Goal: Communication & Community: Answer question/provide support

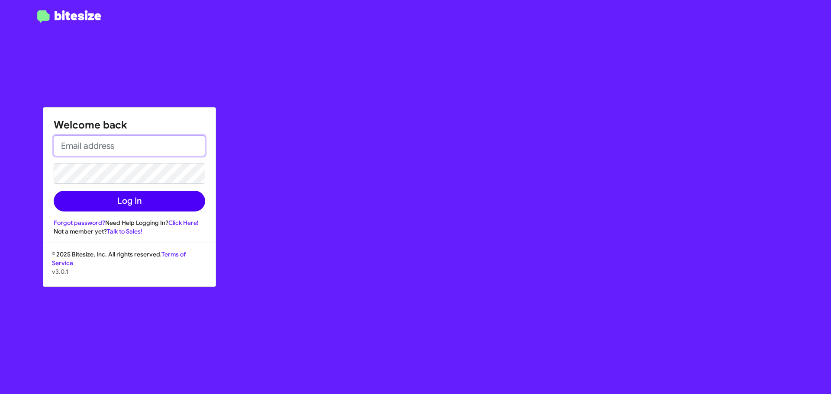
type input "SJBROWN@OURISMANCARS.COM"
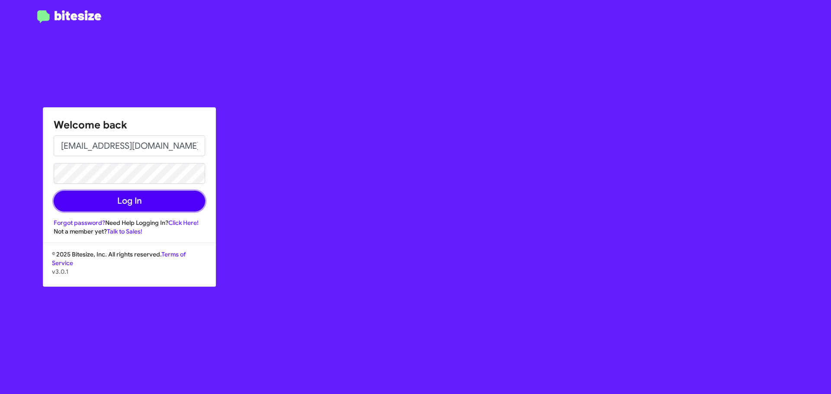
click at [157, 201] on button "Log In" at bounding box center [130, 201] width 152 height 21
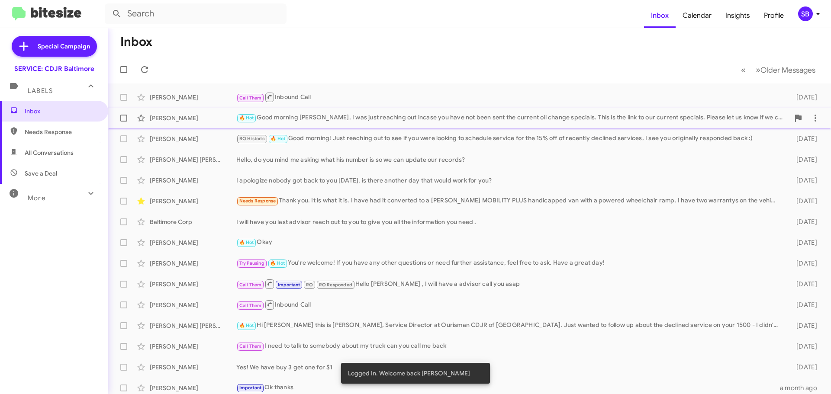
click at [210, 121] on div "[PERSON_NAME]" at bounding box center [193, 118] width 87 height 9
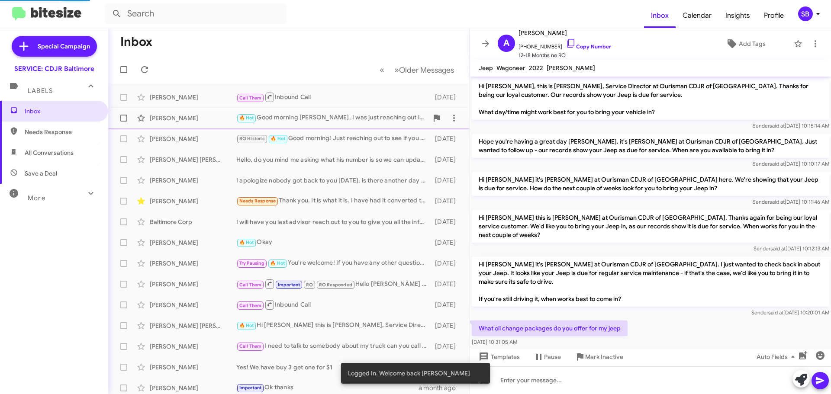
scroll to position [158, 0]
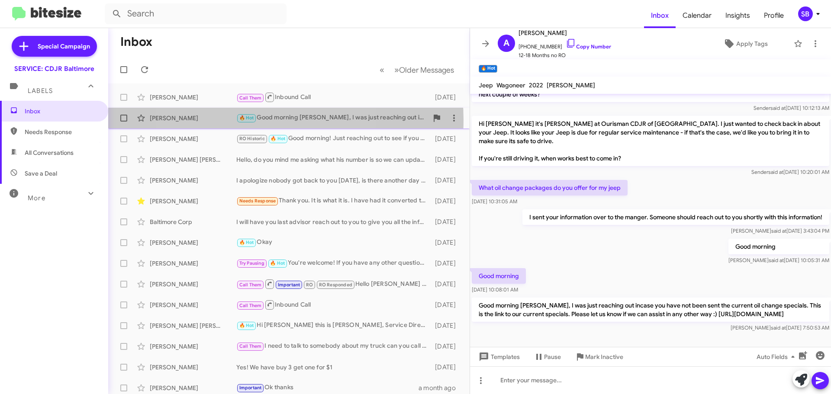
click at [254, 120] on span "🔥 Hot" at bounding box center [246, 118] width 15 height 6
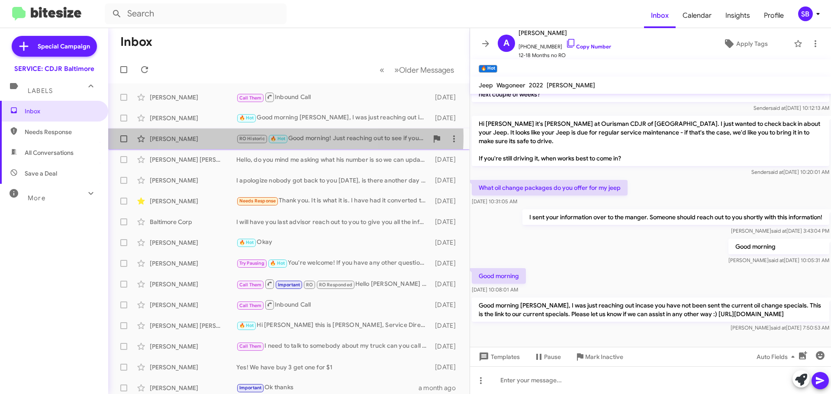
click at [256, 136] on span "RO Historic" at bounding box center [252, 139] width 26 height 6
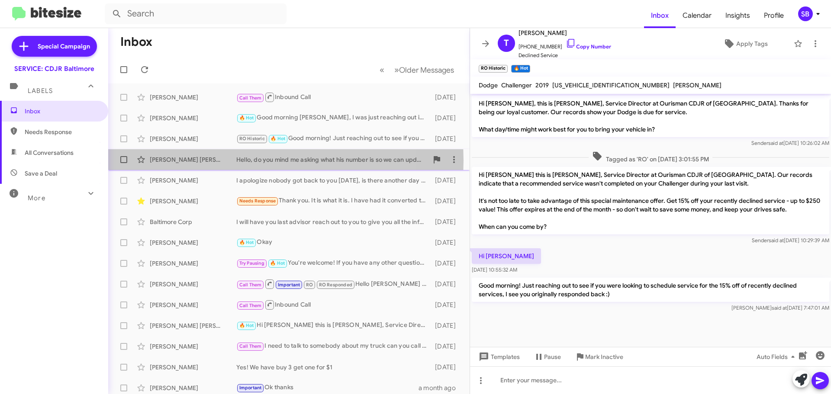
click at [219, 163] on div "[PERSON_NAME] [PERSON_NAME]" at bounding box center [193, 159] width 87 height 9
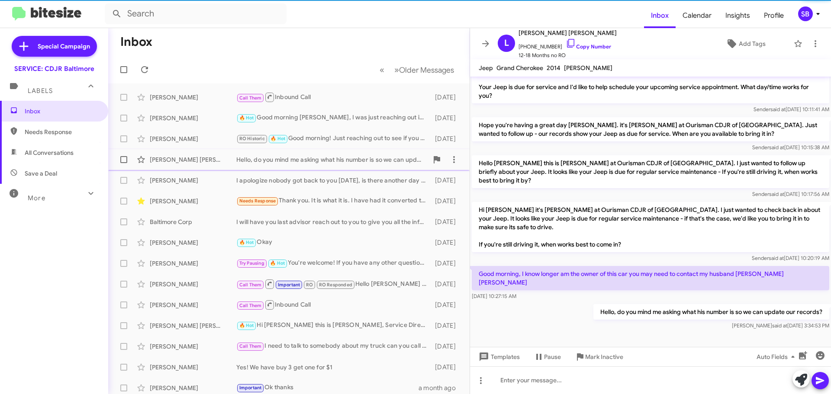
scroll to position [55, 0]
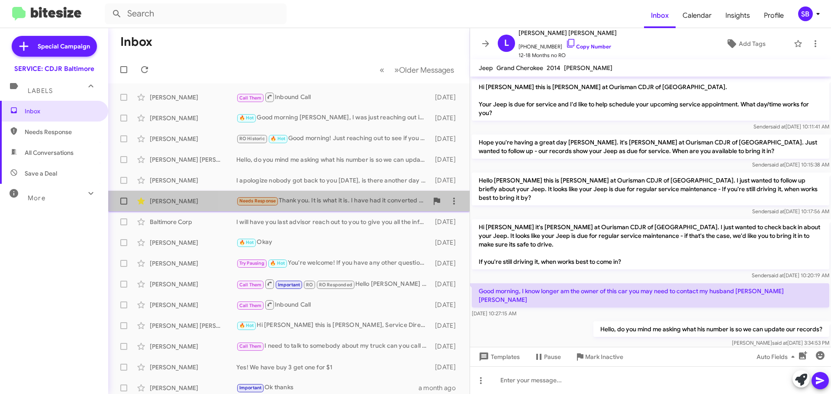
click at [325, 200] on div "Needs Response Thank you. It is what it is. I have had it converted to a BRAUN …" at bounding box center [332, 201] width 192 height 10
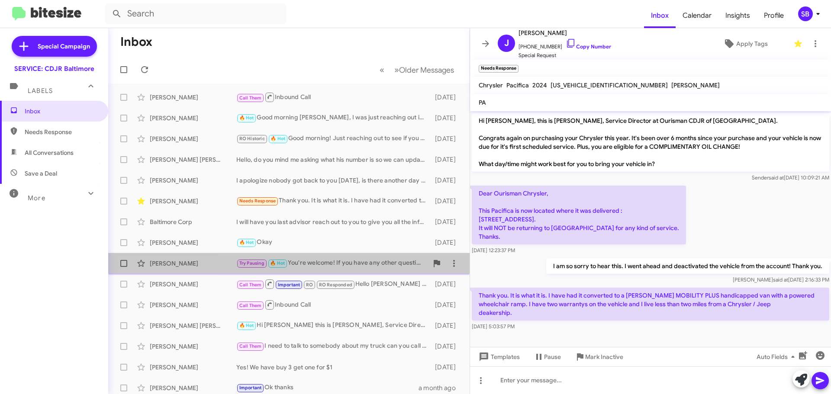
click at [352, 265] on div "Try Pausing 🔥 Hot You're welcome! If you have any other questions or need furth…" at bounding box center [332, 263] width 192 height 10
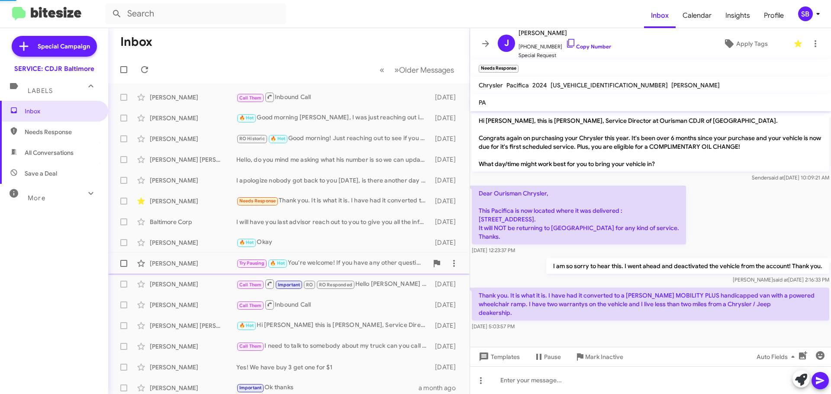
scroll to position [193, 0]
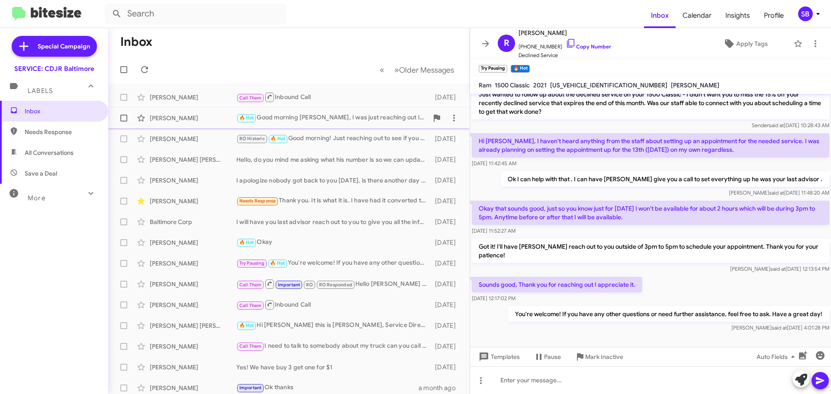
click at [277, 117] on div "🔥 Hot Good morning Anthony, I was just reaching out incase you have not been se…" at bounding box center [332, 118] width 192 height 10
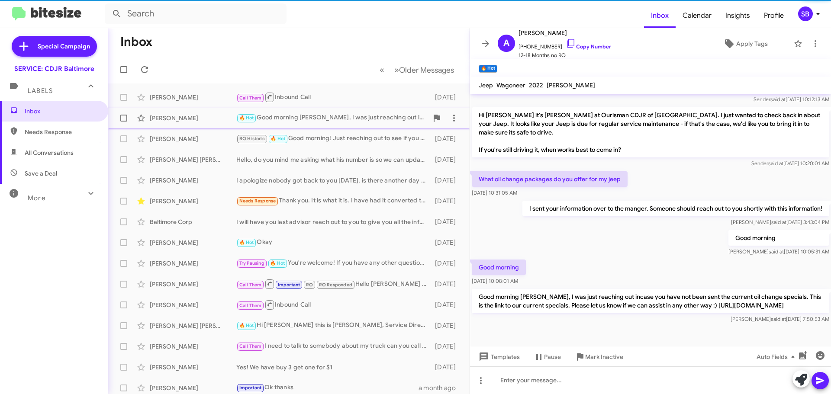
scroll to position [175, 0]
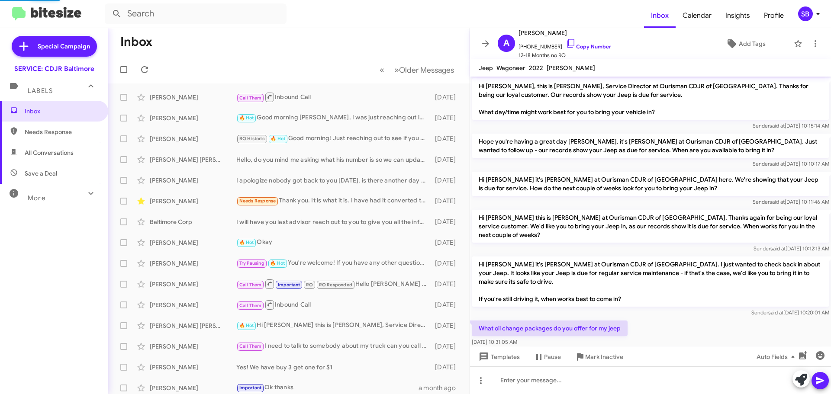
scroll to position [158, 0]
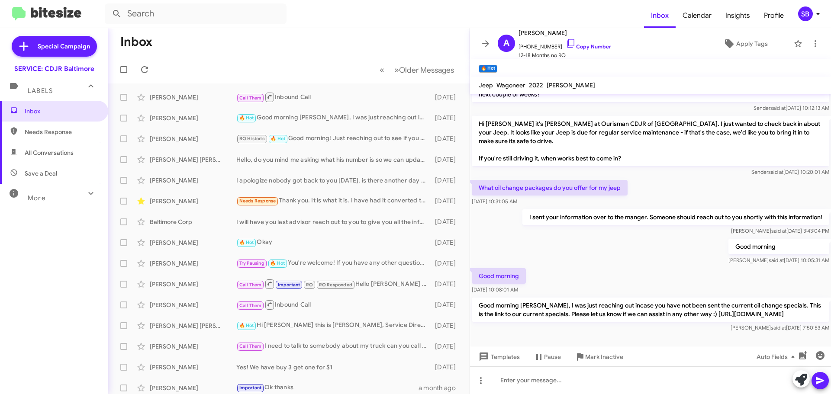
click at [48, 88] on span "Labels" at bounding box center [40, 91] width 25 height 8
